Goal: Transaction & Acquisition: Purchase product/service

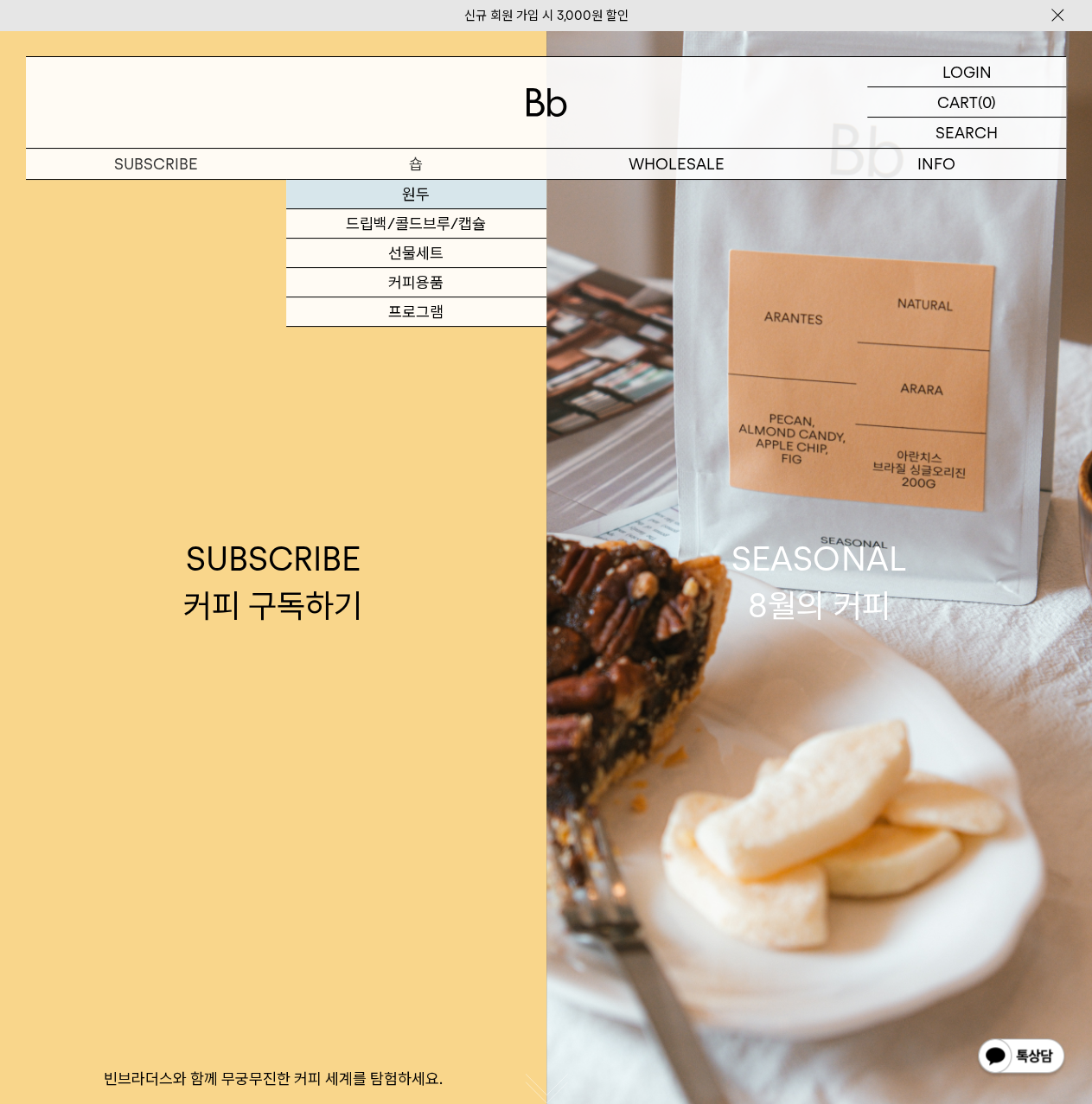
click at [419, 192] on link "원두" at bounding box center [417, 194] width 260 height 30
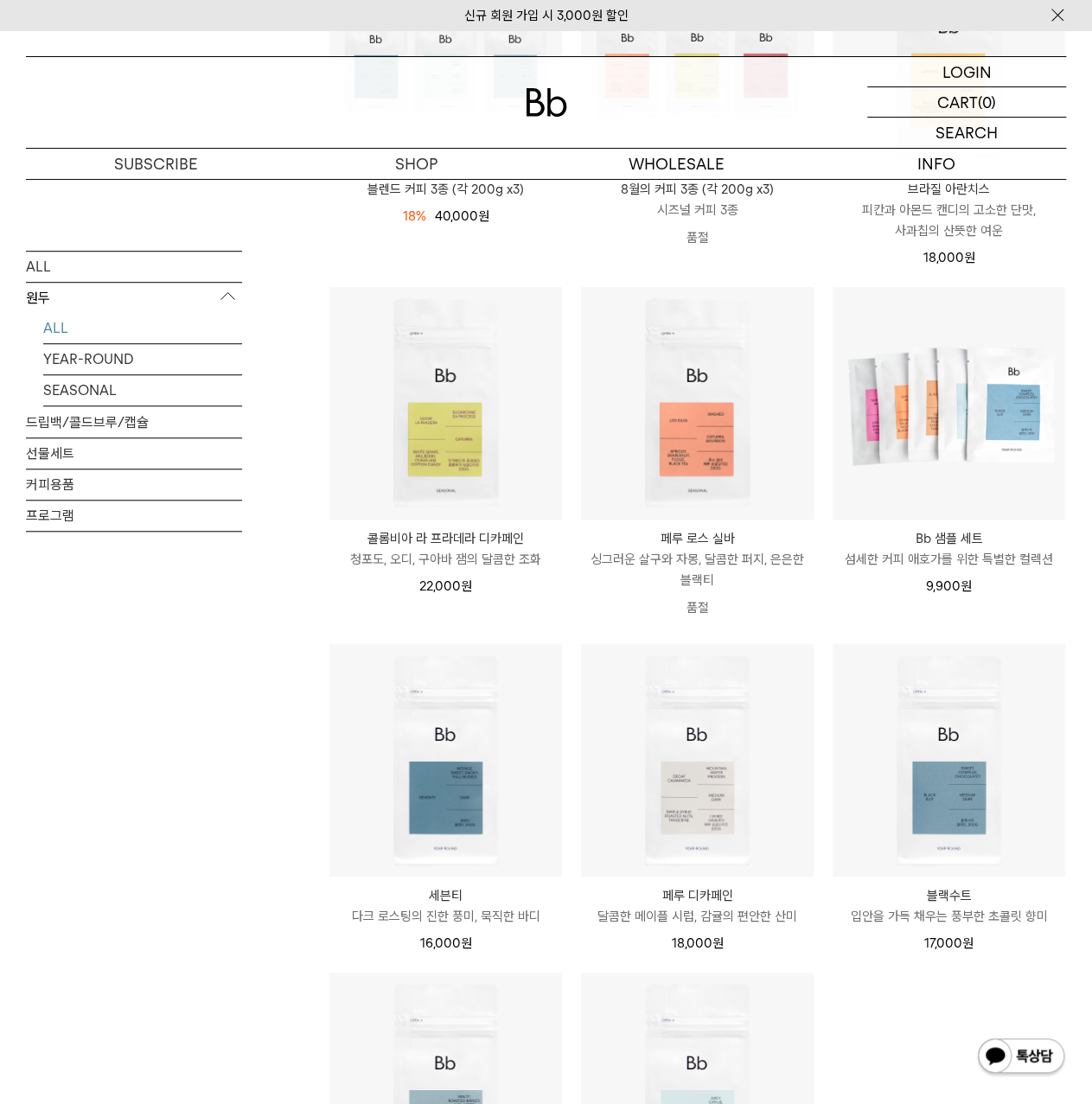
scroll to position [605, 0]
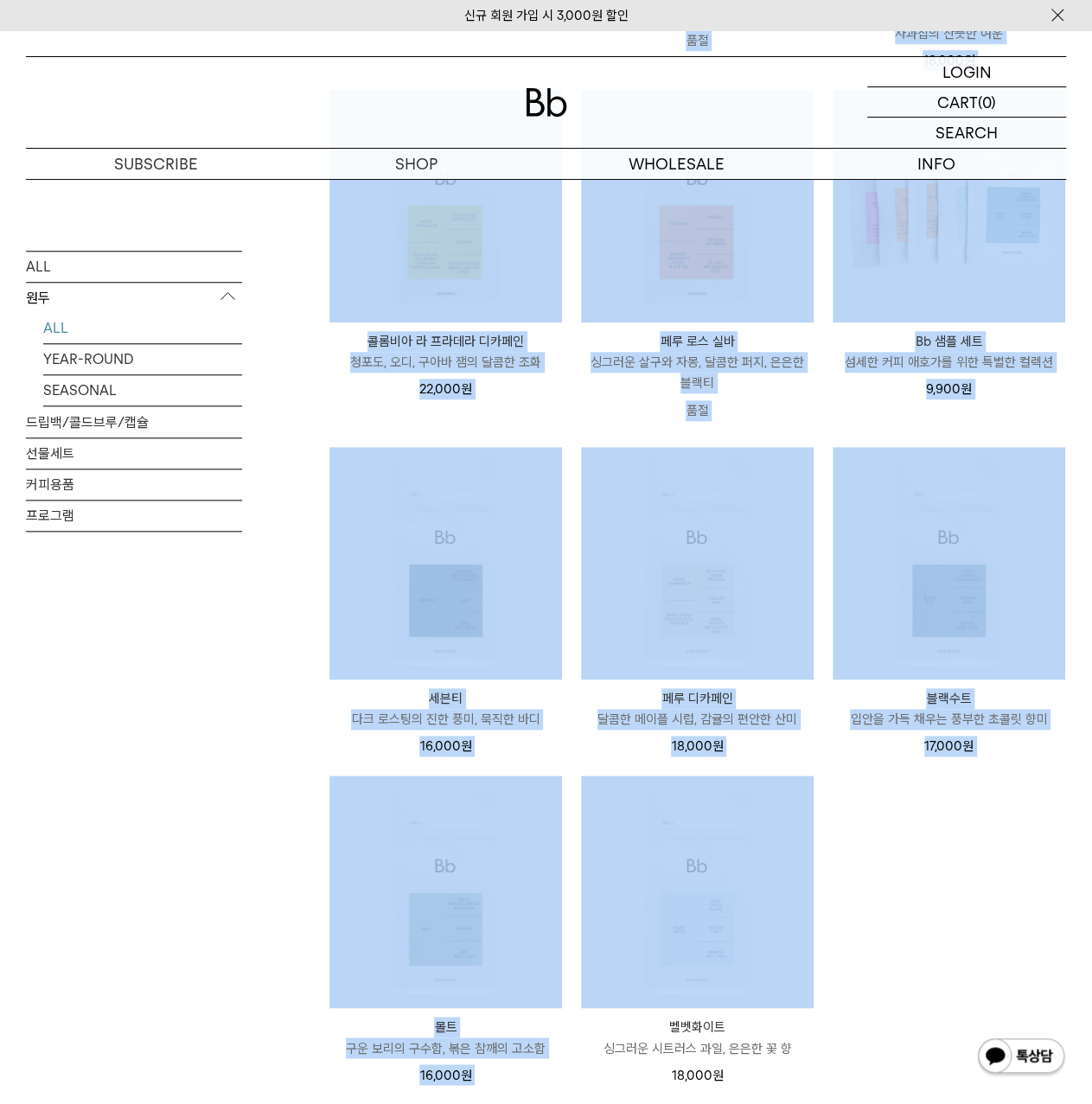
drag, startPoint x: 152, startPoint y: 605, endPoint x: 927, endPoint y: 881, distance: 822.7
click at [927, 881] on div "ALL 원두 ALL YEAR-ROUND SEASONAL 드립백/콜드브루/캡슐 선물세트 커피용품 프로그램 원두 상품 11 개" at bounding box center [546, 467] width 1040 height 1620
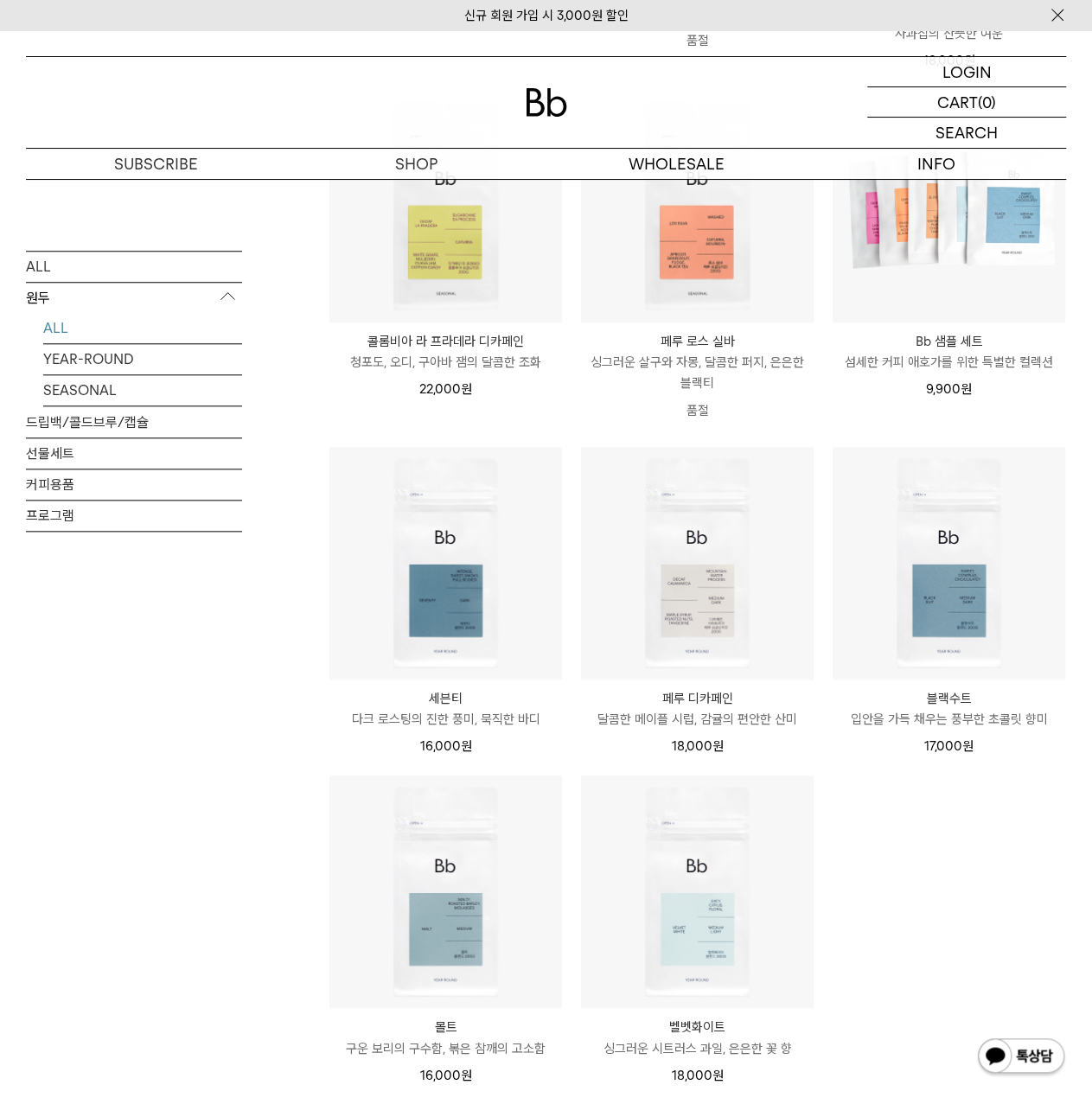
click at [927, 881] on ul "블렌드 커피 3종 (각 200g x3) 18% 49,000원 40,000 원" at bounding box center [697, 422] width 755 height 1364
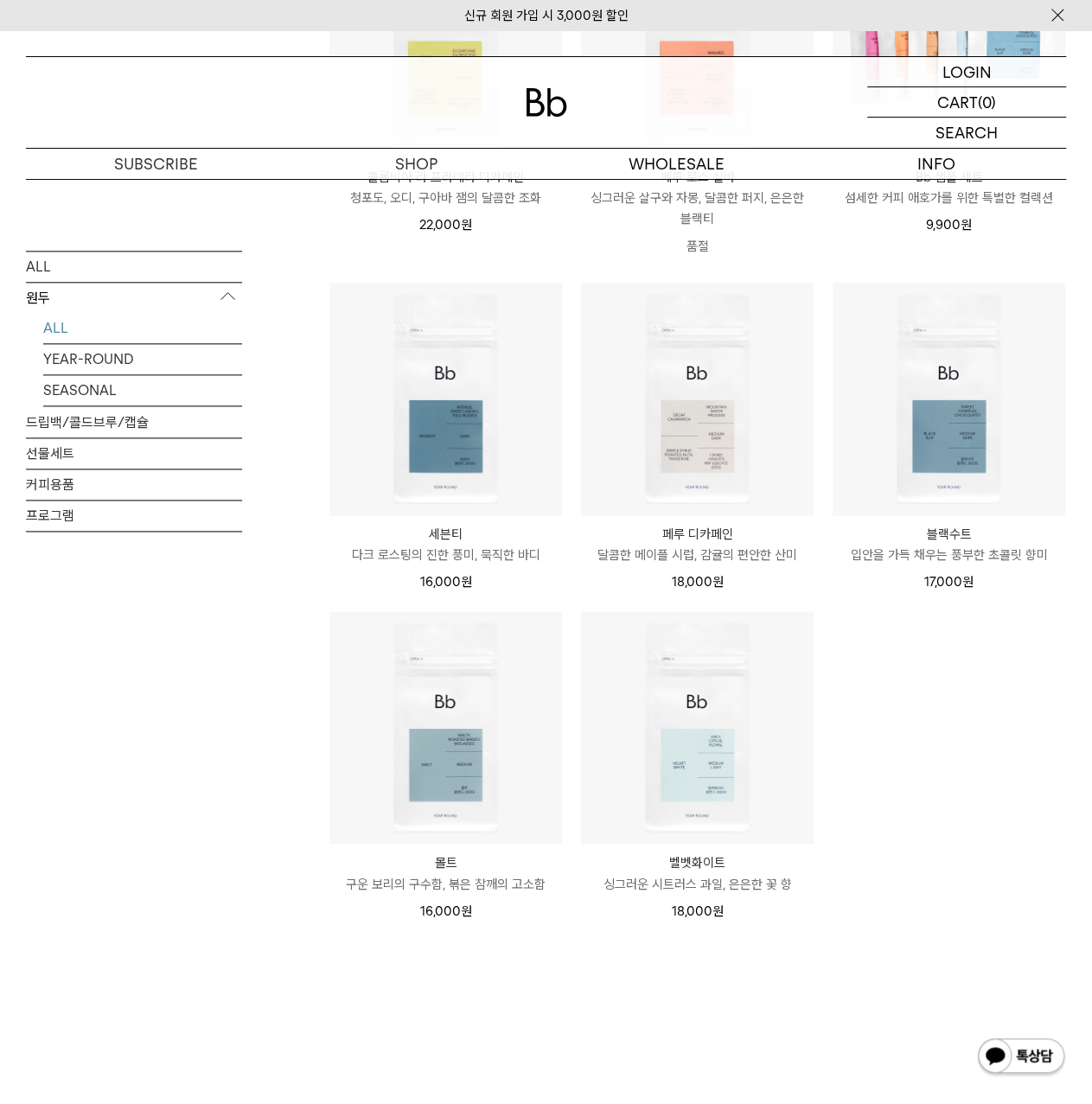
scroll to position [779, 0]
